Goal: Task Accomplishment & Management: Use online tool/utility

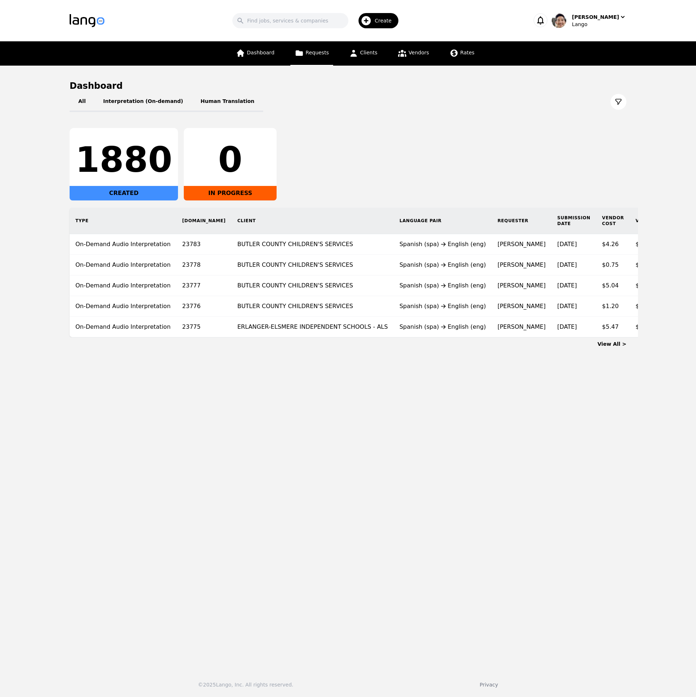
click at [318, 57] on link "Requests" at bounding box center [311, 53] width 43 height 24
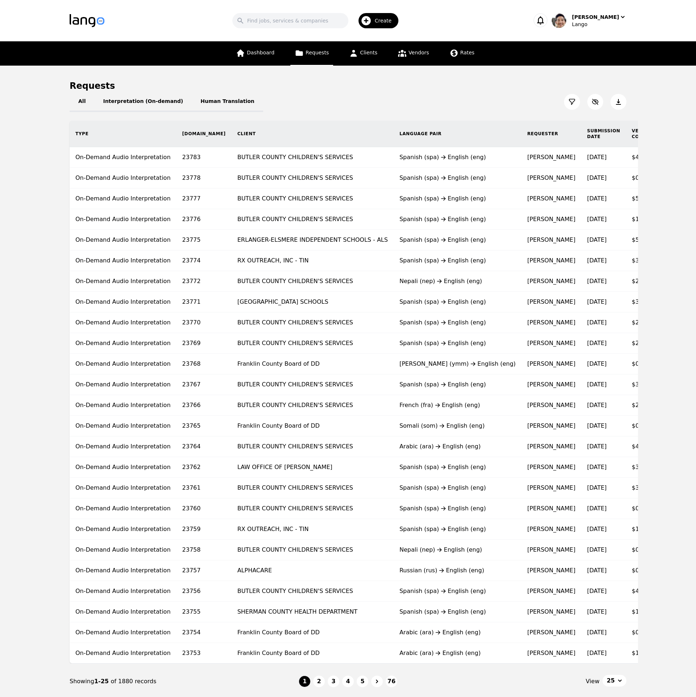
click at [572, 104] on icon at bounding box center [571, 101] width 5 height 5
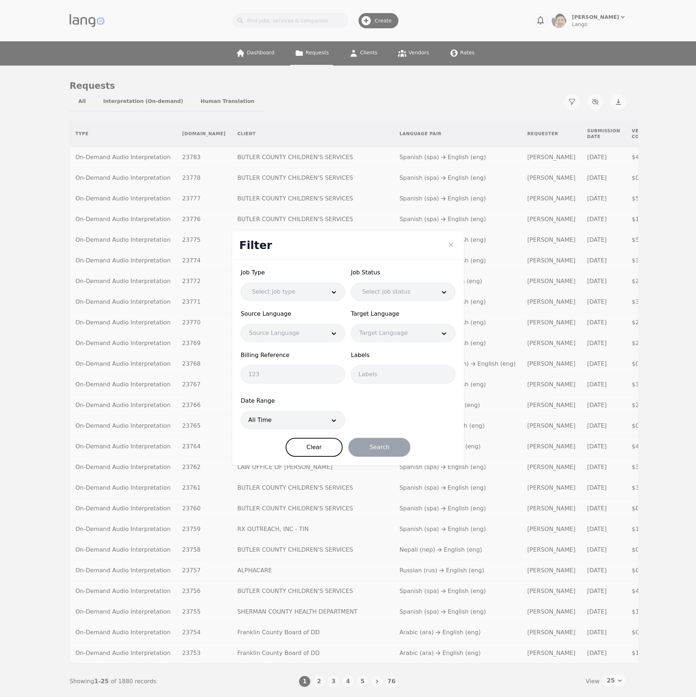
click at [296, 425] on div at bounding box center [282, 419] width 82 height 17
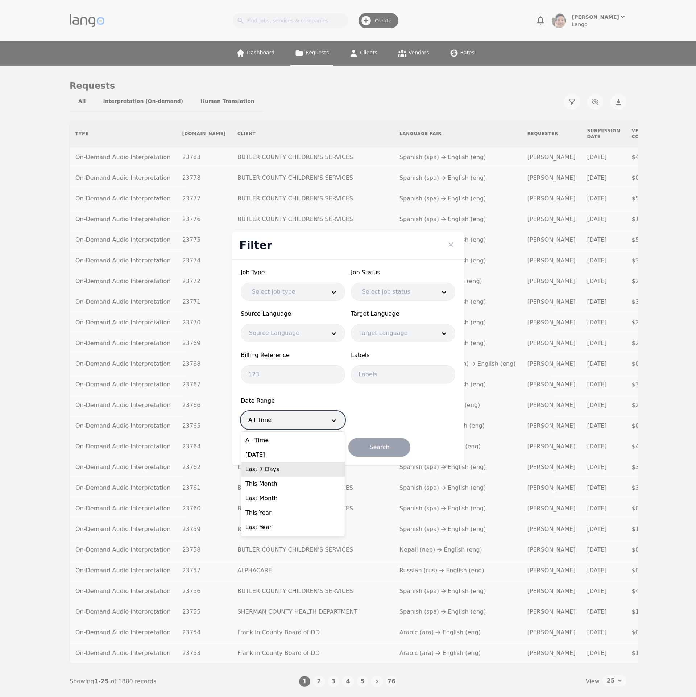
click at [286, 467] on div "Last 7 Days" at bounding box center [293, 469] width 104 height 14
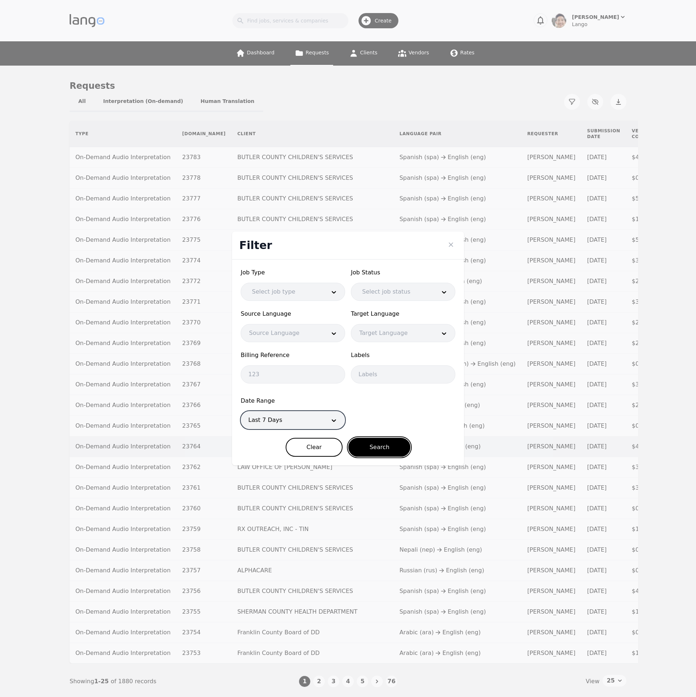
drag, startPoint x: 379, startPoint y: 452, endPoint x: 392, endPoint y: 446, distance: 14.9
click at [379, 452] on button "Search" at bounding box center [379, 447] width 62 height 19
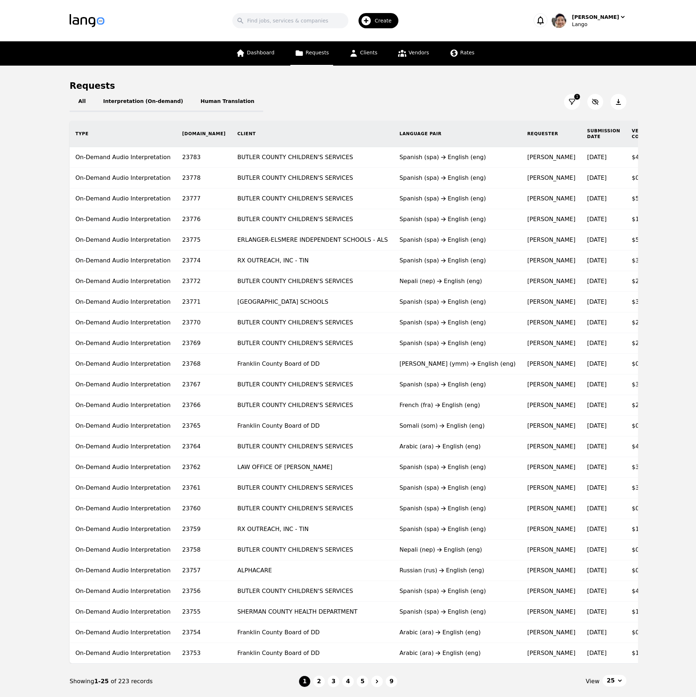
click at [621, 101] on icon at bounding box center [618, 101] width 7 height 7
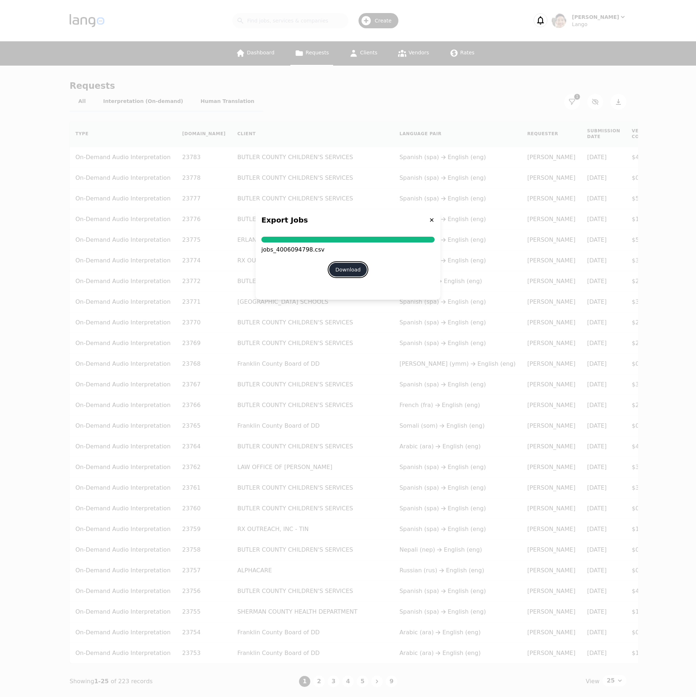
click at [360, 272] on button "Download" at bounding box center [348, 270] width 38 height 14
click at [433, 219] on icon at bounding box center [432, 220] width 6 height 6
